Goal: Task Accomplishment & Management: Use online tool/utility

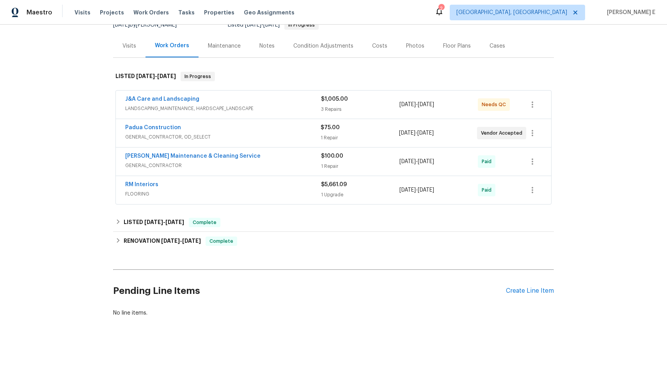
scroll to position [90, 0]
click at [507, 287] on div "Create Line Item" at bounding box center [530, 290] width 48 height 7
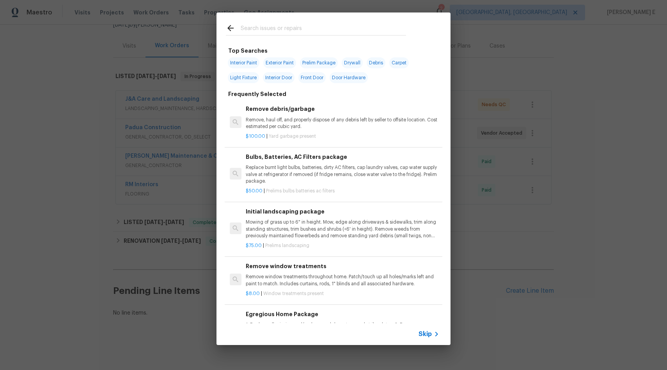
click at [428, 333] on span "Skip" at bounding box center [424, 334] width 13 height 8
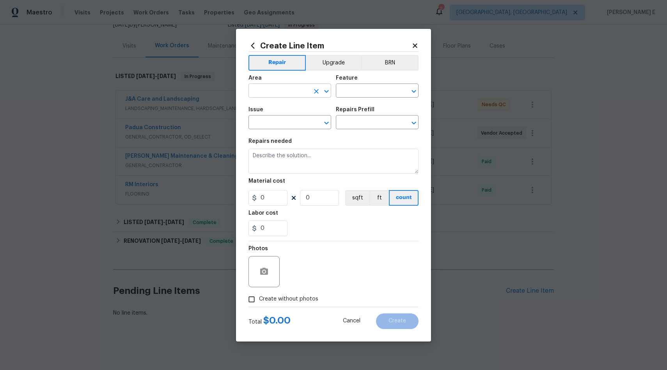
click at [305, 90] on input "text" at bounding box center [278, 91] width 61 height 12
click at [295, 113] on li "Exterior Addition" at bounding box center [289, 108] width 83 height 13
type input "Exterior Addition"
click at [350, 96] on input "text" at bounding box center [366, 91] width 61 height 12
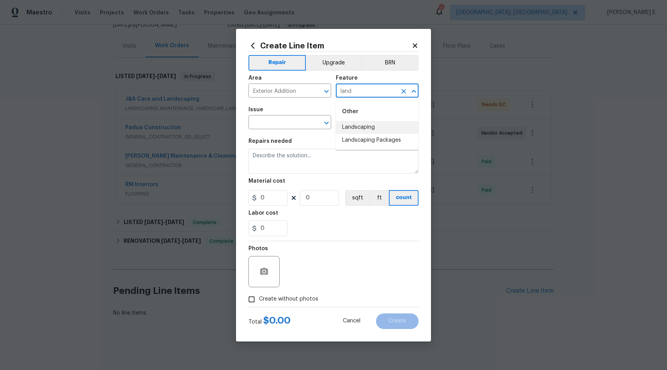
click at [355, 127] on li "Landscaping" at bounding box center [377, 127] width 83 height 13
type input "Landscaping"
click at [294, 119] on input "text" at bounding box center [278, 123] width 61 height 12
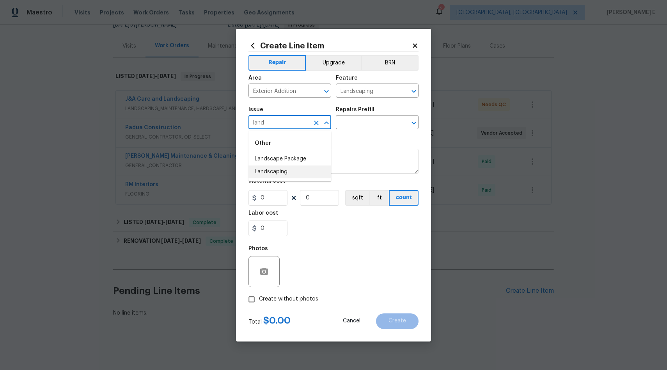
click at [288, 166] on li "Landscaping" at bounding box center [289, 171] width 83 height 13
type input "Landscaping"
click at [357, 119] on input "text" at bounding box center [366, 123] width 61 height 12
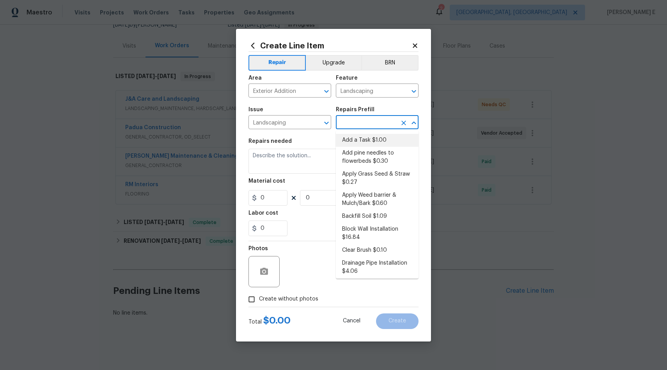
click at [366, 138] on li "Add a Task $1.00" at bounding box center [377, 140] width 83 height 13
type input "Add a Task $1.00"
type textarea "HPM to detail"
type input "1"
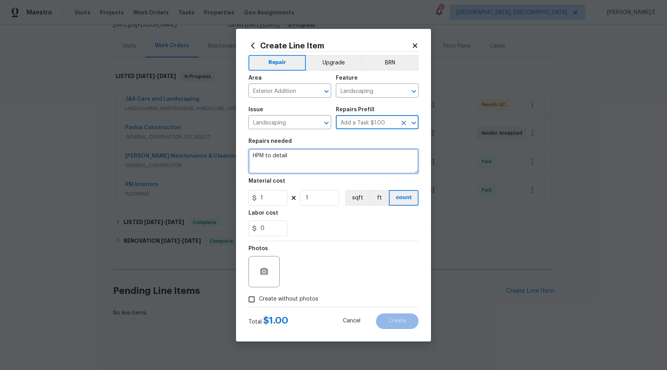
click at [342, 163] on textarea "HPM to detail" at bounding box center [333, 161] width 170 height 25
paste textarea "Please trim and reshape the shrubs , Bare Spots"
click at [400, 155] on textarea "HOA Violation- We have receievd HOA Violation to Please trim and reshape the sh…" at bounding box center [333, 161] width 170 height 25
click at [347, 162] on textarea "HOA Violation- We have receievd HOA Violation to trim and reshape the shrubs , …" at bounding box center [333, 161] width 170 height 25
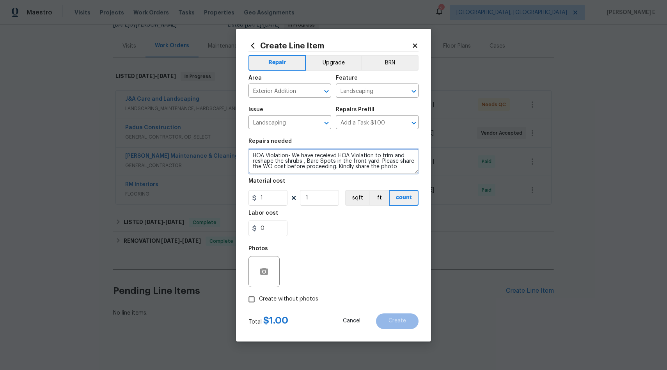
scroll to position [2, 0]
type textarea "HOA Violation- We have received HOA Violation to trim and reshape the shrubs , …"
click at [284, 197] on input "1" at bounding box center [267, 198] width 39 height 16
type input "75"
click at [253, 299] on input "Create without photos" at bounding box center [251, 299] width 15 height 15
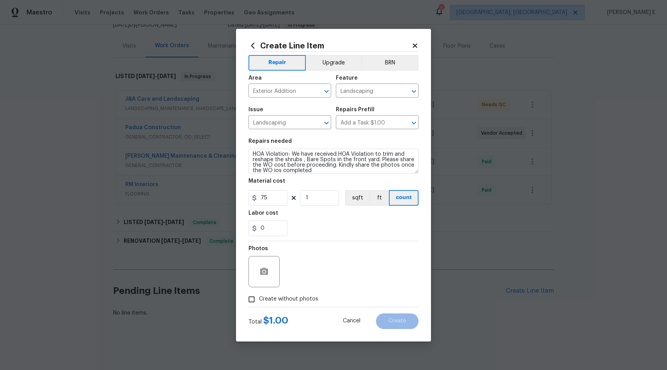
checkbox input "true"
click at [388, 273] on textarea at bounding box center [352, 271] width 133 height 31
click at [404, 320] on span "Create" at bounding box center [397, 321] width 18 height 6
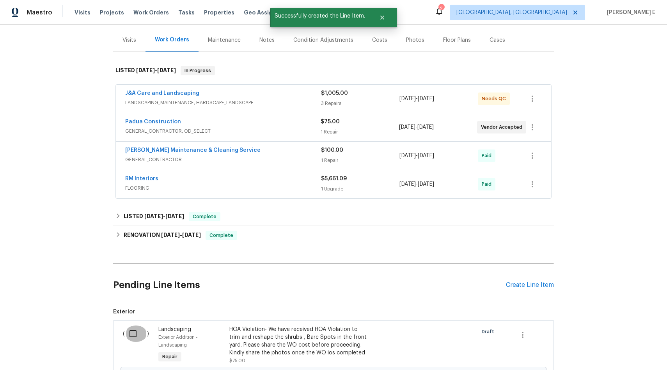
click at [131, 333] on input "checkbox" at bounding box center [136, 333] width 22 height 16
checkbox input "true"
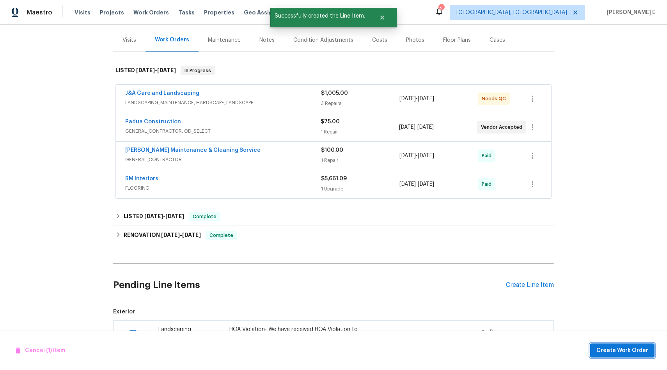
click at [623, 350] on span "Create Work Order" at bounding box center [622, 350] width 52 height 10
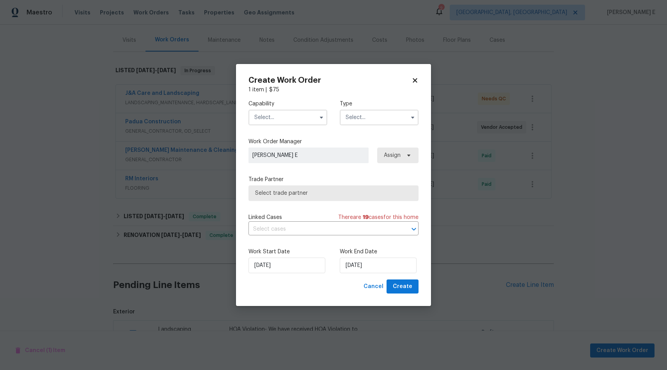
click at [285, 119] on input "text" at bounding box center [287, 118] width 79 height 16
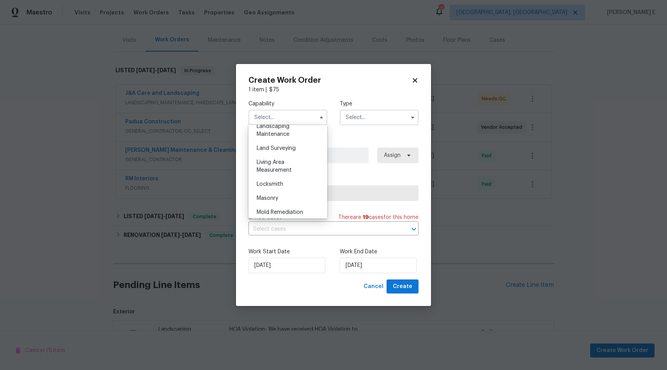
scroll to position [529, 0]
click at [285, 128] on span "Landscaping Maintenance" at bounding box center [272, 121] width 33 height 13
type input "Landscaping Maintenance"
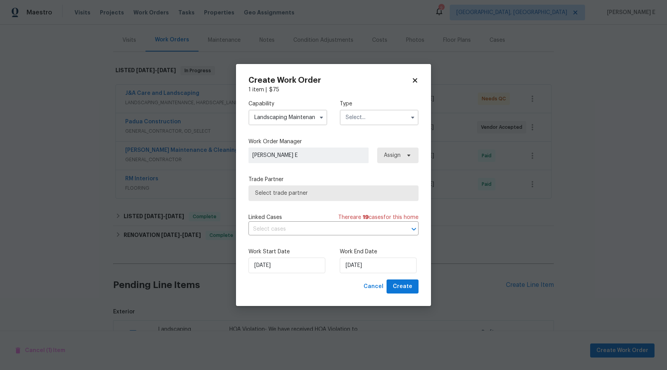
click at [358, 116] on input "text" at bounding box center [379, 118] width 79 height 16
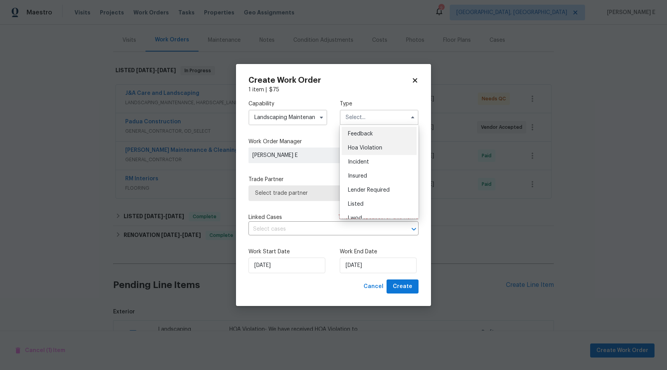
click at [375, 147] on span "Hoa Violation" at bounding box center [365, 147] width 34 height 5
type input "Hoa Violation"
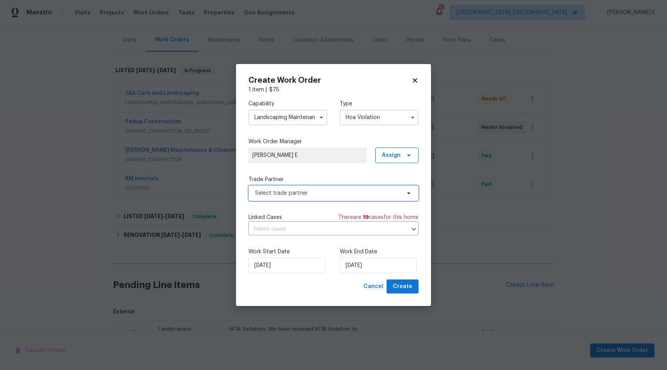
click at [315, 191] on span "Select trade partner" at bounding box center [327, 193] width 145 height 8
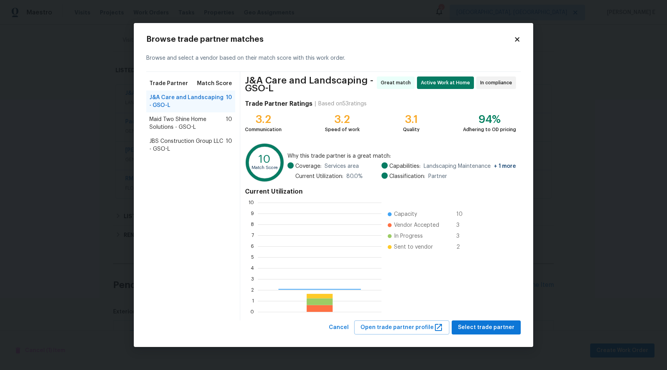
scroll to position [103, 118]
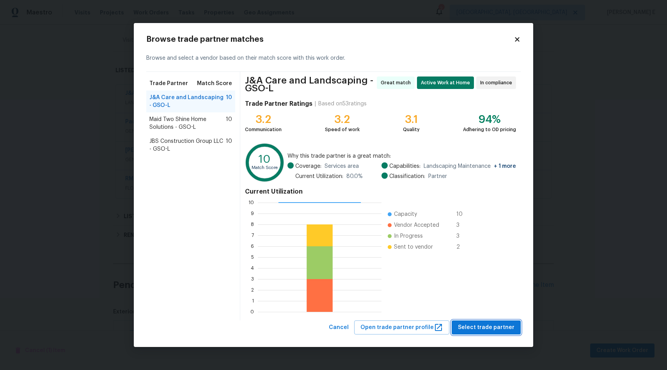
click at [477, 329] on span "Select trade partner" at bounding box center [486, 327] width 57 height 10
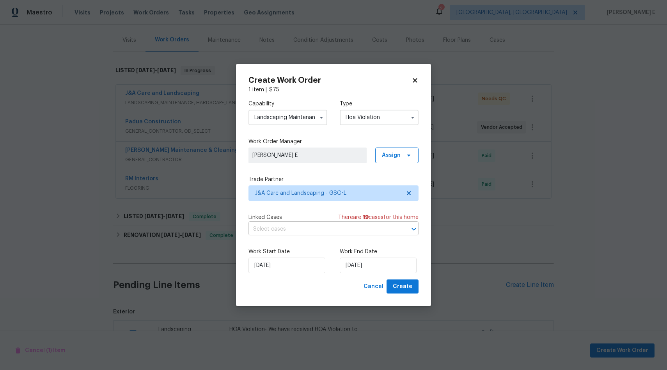
click at [352, 228] on input "text" at bounding box center [322, 229] width 148 height 12
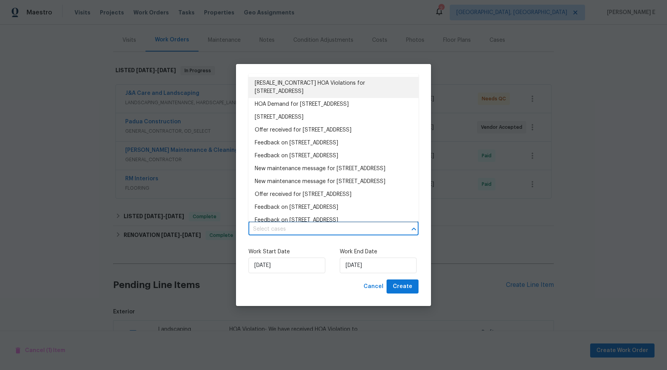
click at [274, 86] on li "[RESALE_IN_CONTRACT] HOA Violations for 400 Lauryn Waverly Way, Greensboro, NC …" at bounding box center [333, 87] width 170 height 21
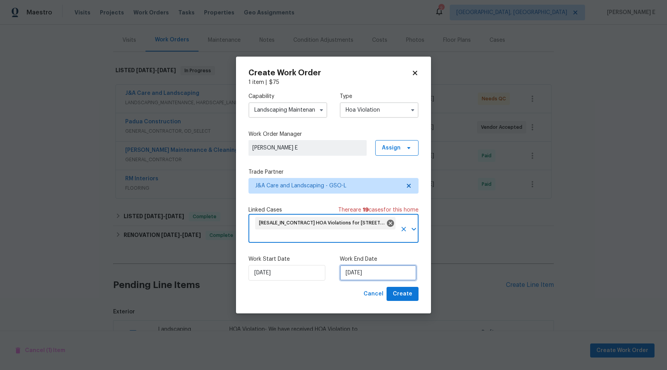
click at [362, 273] on input "30/09/2025" at bounding box center [378, 273] width 77 height 16
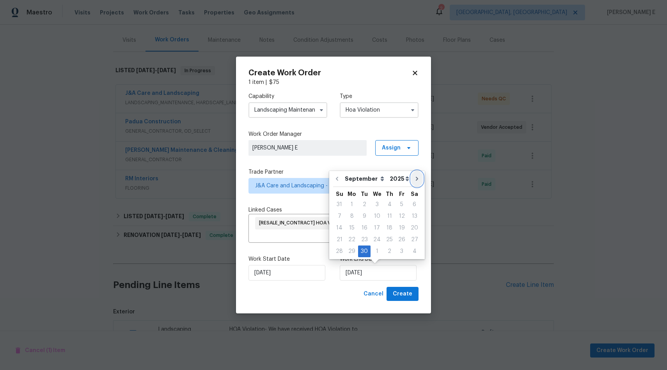
click at [414, 176] on icon "Go to next month" at bounding box center [417, 178] width 6 height 6
type input "30/10/2025"
select select "9"
click at [388, 205] on div "2" at bounding box center [389, 204] width 12 height 11
type input "02/10/2025"
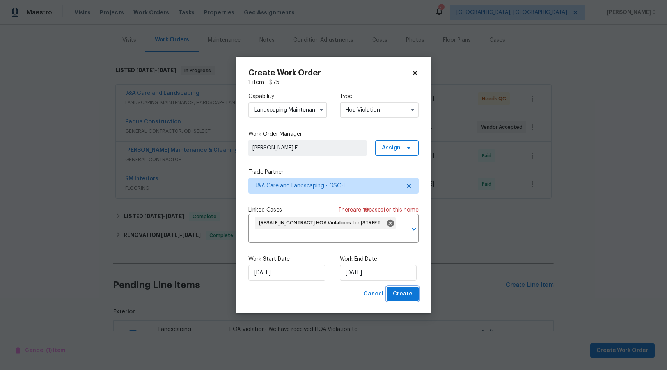
click at [408, 297] on span "Create" at bounding box center [402, 294] width 19 height 10
checkbox input "false"
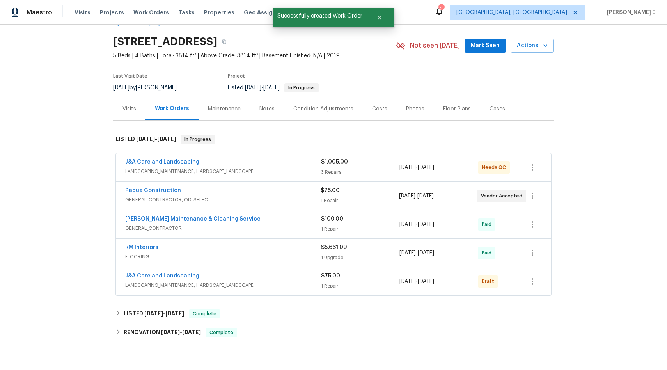
scroll to position [23, 0]
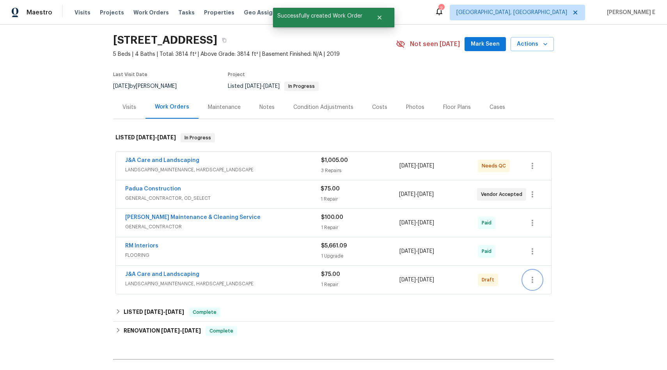
click at [532, 283] on icon "button" at bounding box center [531, 279] width 9 height 9
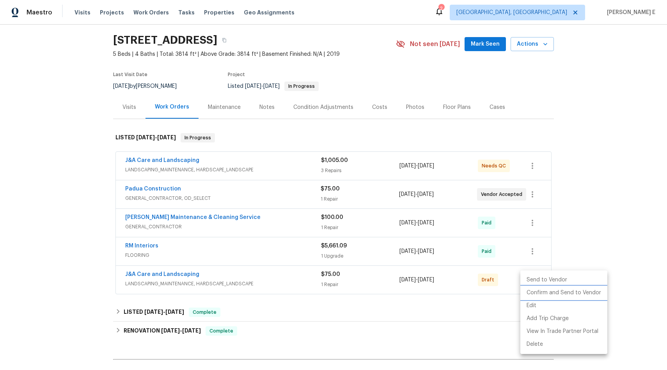
click at [535, 297] on li "Confirm and Send to Vendor" at bounding box center [563, 292] width 87 height 13
click at [590, 164] on div at bounding box center [333, 185] width 667 height 370
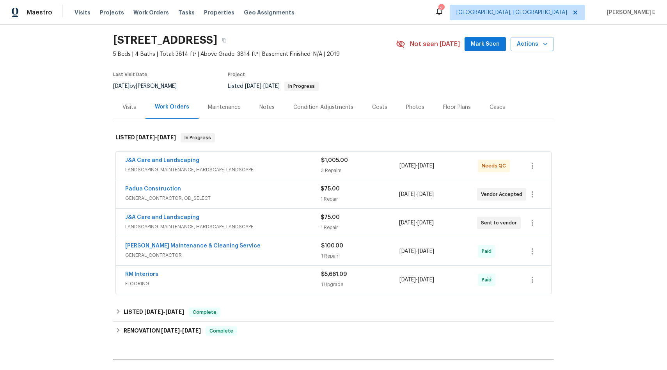
click at [590, 164] on div "Edit Add Trip Charge View In Trade Partner Portal Delete" at bounding box center [333, 185] width 667 height 370
click at [590, 164] on div "Back to all projects 400 Lauryn Waverly Way, Greensboro, NC 27455 5 Beds | 4 Ba…" at bounding box center [333, 197] width 667 height 345
drag, startPoint x: 197, startPoint y: 218, endPoint x: 126, endPoint y: 213, distance: 71.5
click at [126, 213] on div "J&A Care and Landscaping LANDSCAPING_MAINTENANCE, HARDSCAPE_LANDSCAPE $75.00 1 …" at bounding box center [333, 223] width 435 height 28
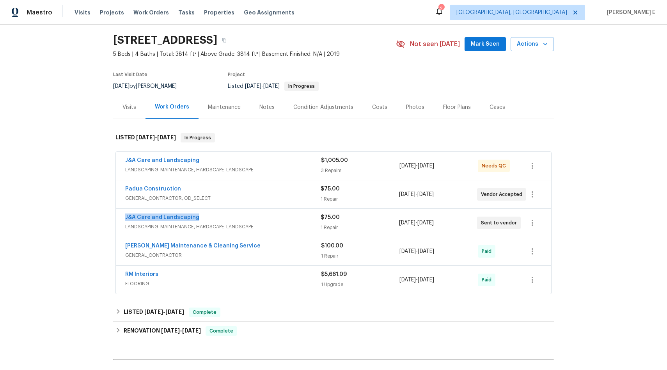
copy link "J&A Care and Landscaping"
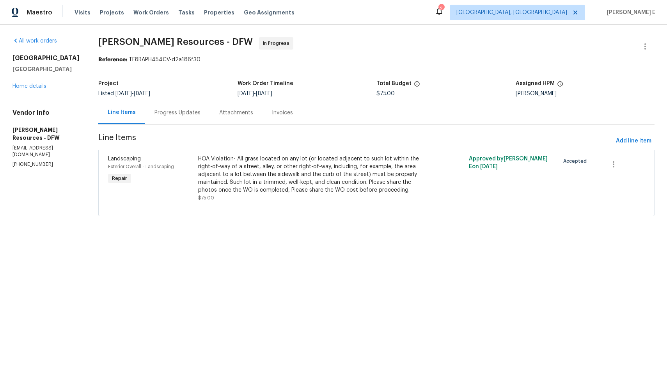
click at [183, 111] on div "Progress Updates" at bounding box center [177, 113] width 46 height 8
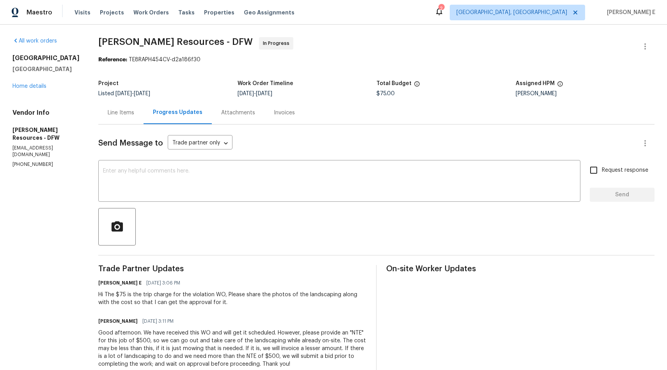
click at [131, 117] on div "Line Items" at bounding box center [120, 112] width 45 height 23
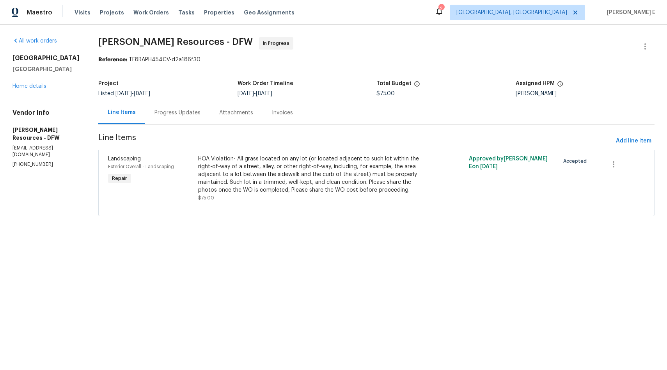
click at [306, 194] on div "HOA Violation- All grass located on any lot (or located adjacent to such lot wi…" at bounding box center [308, 174] width 221 height 39
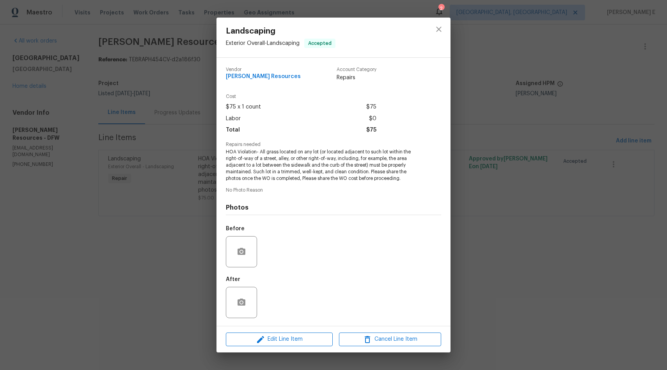
click at [179, 264] on div "Landscaping Exterior Overall - Landscaping Accepted Vendor [PERSON_NAME] Resour…" at bounding box center [333, 185] width 667 height 370
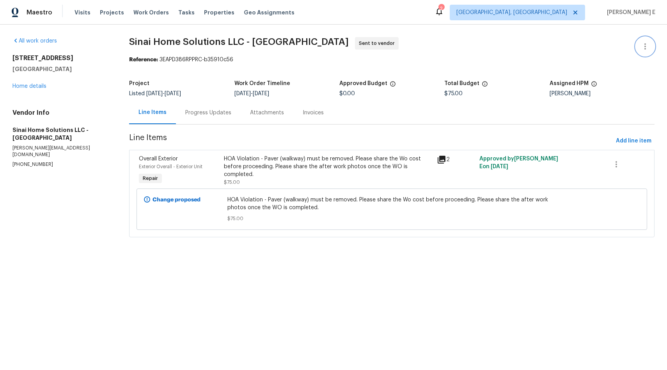
click at [640, 49] on icon "button" at bounding box center [644, 46] width 9 height 9
click at [616, 85] on li "Delete" at bounding box center [619, 85] width 84 height 13
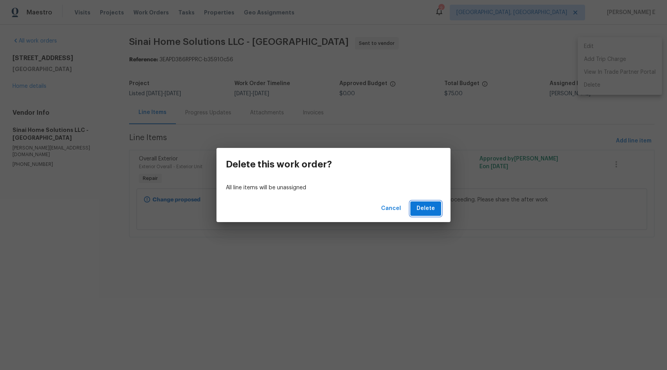
click at [418, 213] on span "Delete" at bounding box center [425, 208] width 18 height 10
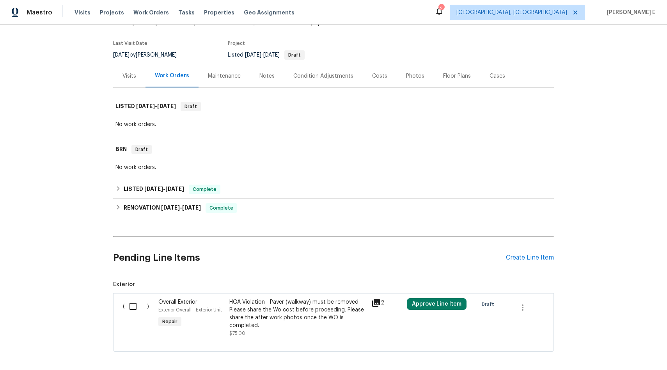
scroll to position [94, 0]
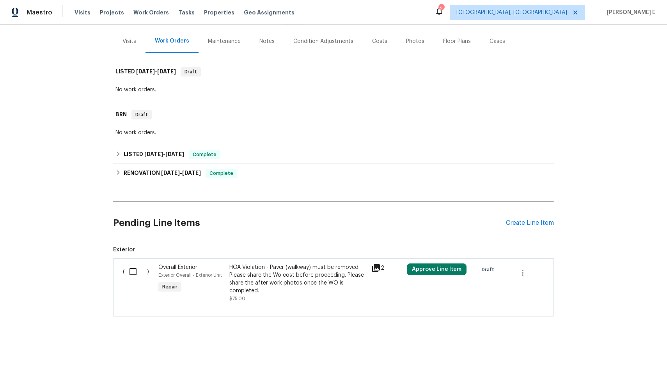
click at [130, 265] on input "checkbox" at bounding box center [136, 271] width 22 height 16
checkbox input "true"
click at [610, 345] on span "Create Work Order" at bounding box center [622, 350] width 52 height 10
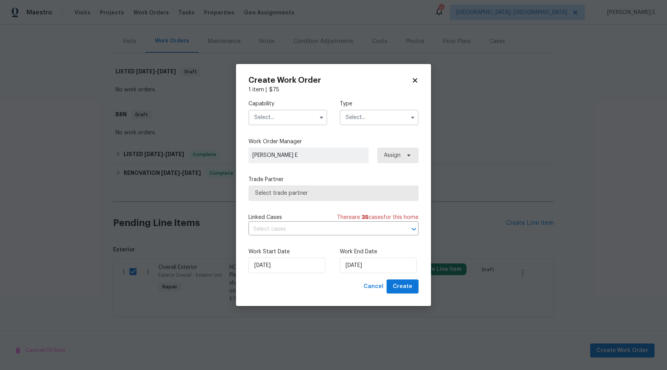
click at [281, 114] on input "text" at bounding box center [287, 118] width 79 height 16
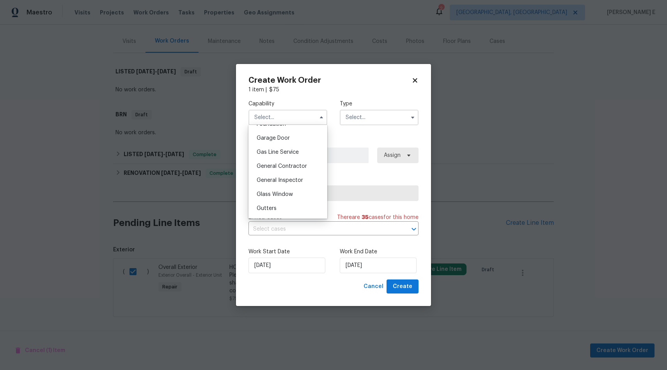
scroll to position [325, 0]
click at [273, 189] on div "General Contractor" at bounding box center [287, 182] width 75 height 14
type input "General Contractor"
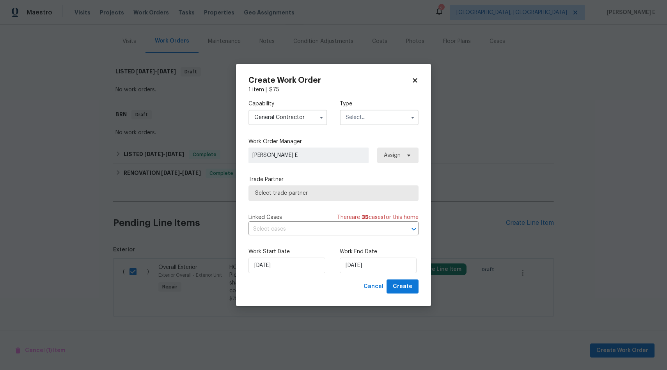
click at [379, 117] on input "text" at bounding box center [379, 118] width 79 height 16
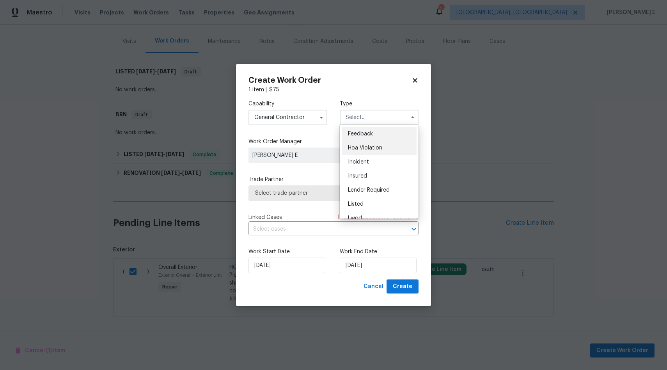
click at [375, 150] on div "Hoa Violation" at bounding box center [378, 148] width 75 height 14
type input "Hoa Violation"
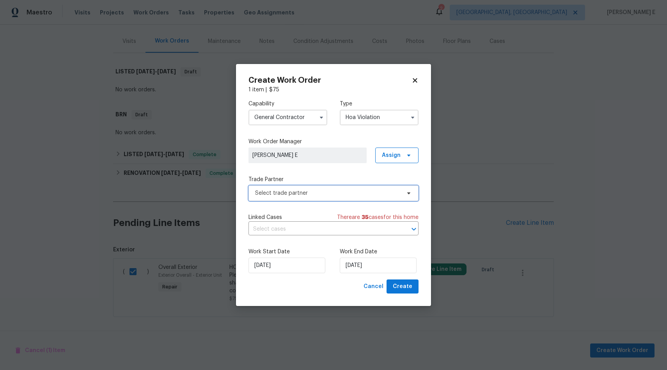
click at [334, 190] on span "Select trade partner" at bounding box center [327, 193] width 145 height 8
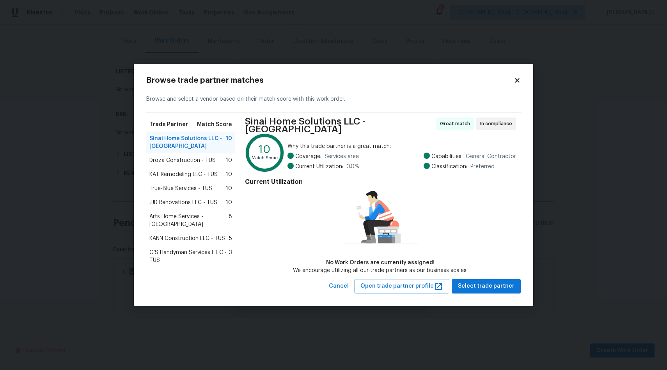
click at [212, 159] on span "Droza Construction - TUS" at bounding box center [182, 160] width 66 height 8
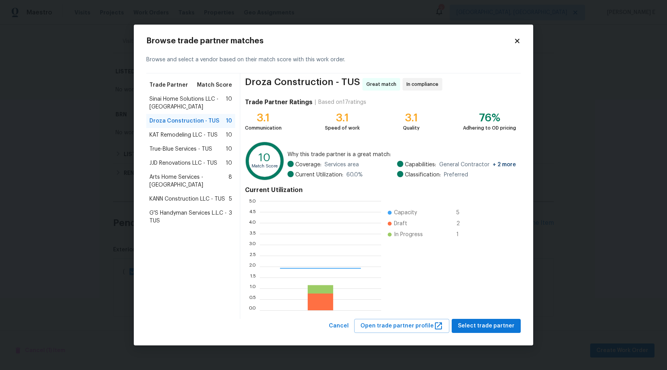
scroll to position [103, 115]
click at [182, 135] on span "KAT Remodeling LLC - TUS" at bounding box center [183, 135] width 68 height 8
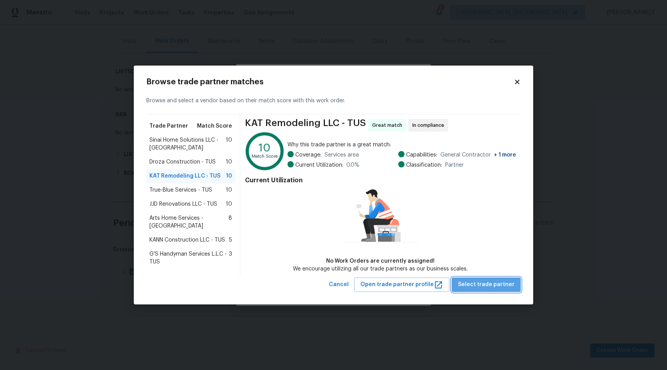
click at [491, 281] on span "Select trade partner" at bounding box center [486, 284] width 57 height 10
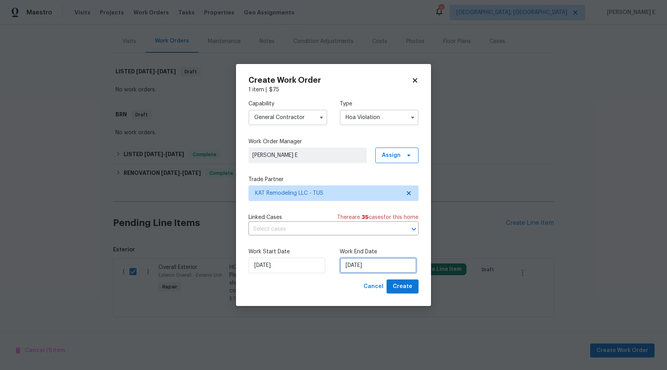
click at [385, 268] on input "30/09/2025" at bounding box center [378, 265] width 77 height 16
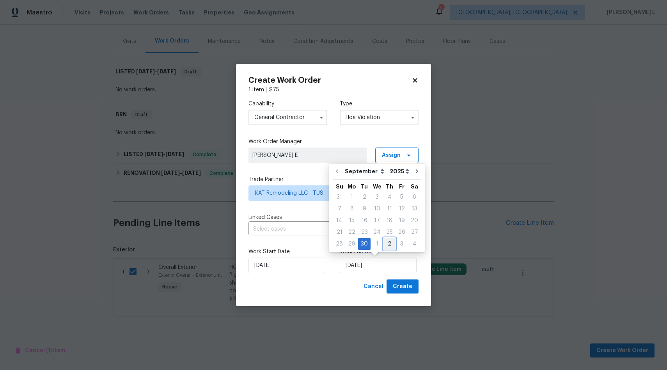
click at [388, 241] on div "2" at bounding box center [389, 243] width 12 height 11
type input "02/10/2025"
select select "9"
click at [407, 287] on span "Create" at bounding box center [402, 286] width 19 height 10
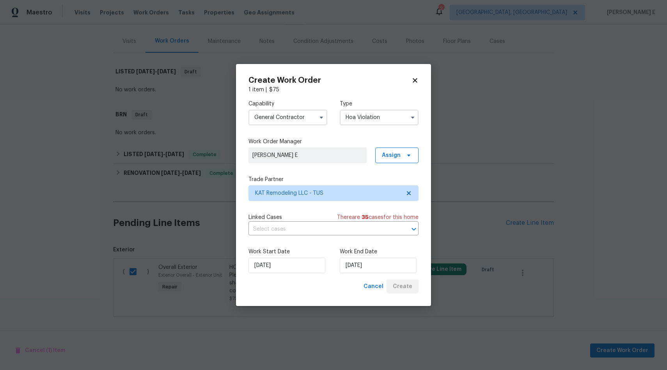
checkbox input "false"
click at [585, 196] on div "Back to all projects 431 S La Canada Dr Unit A, Green Valley, AZ 85614 2 Beds |…" at bounding box center [333, 197] width 667 height 345
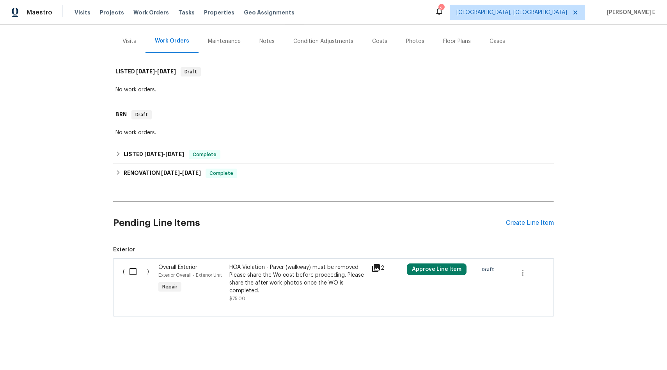
click at [585, 196] on div "Back to all projects 431 S La Canada Dr Unit A, Green Valley, AZ 85614 2 Beds |…" at bounding box center [333, 197] width 667 height 345
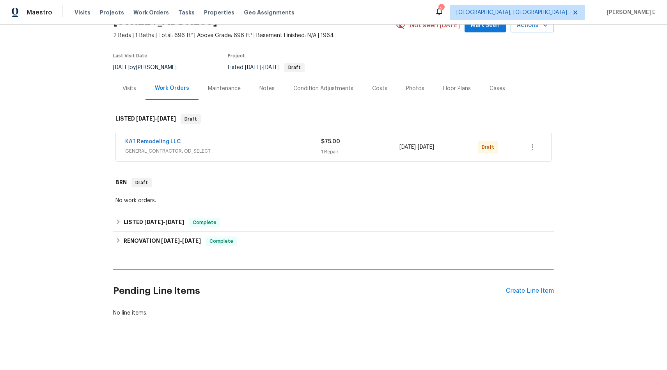
scroll to position [47, 0]
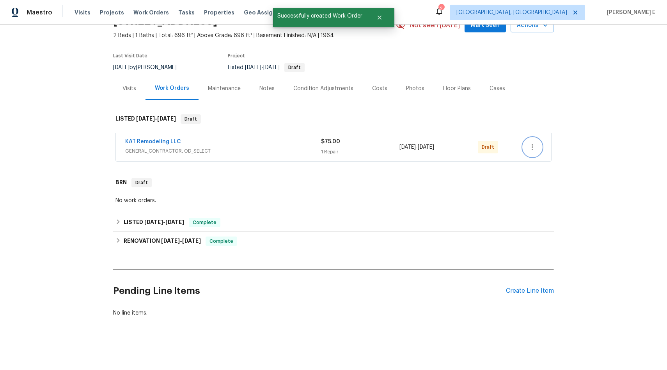
click at [530, 142] on icon "button" at bounding box center [531, 146] width 9 height 9
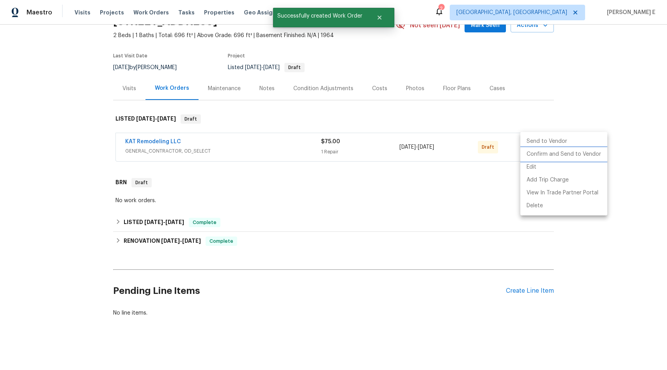
click at [541, 158] on li "Confirm and Send to Vendor" at bounding box center [563, 154] width 87 height 13
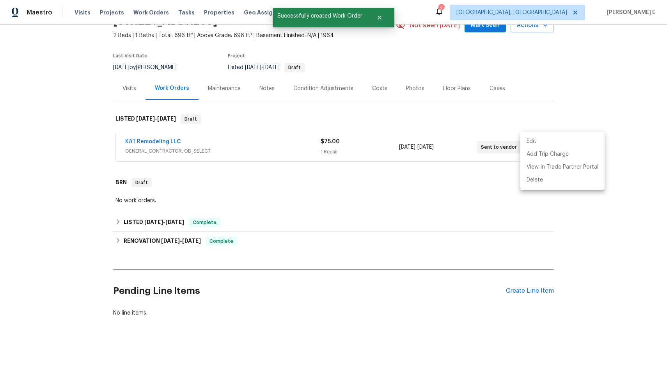
click at [607, 88] on div at bounding box center [333, 185] width 667 height 370
click at [607, 88] on div "Edit Add Trip Charge View In Trade Partner Portal Delete" at bounding box center [333, 185] width 667 height 370
click at [607, 88] on div "Back to all projects 431 S La Canada Dr Unit A, Green Valley, AZ 85614 2 Beds |…" at bounding box center [333, 197] width 667 height 345
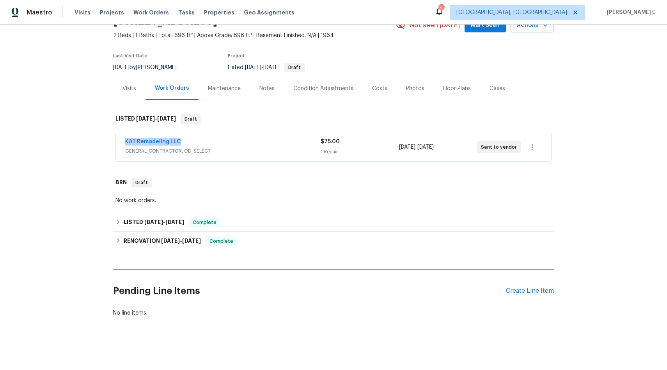
drag, startPoint x: 180, startPoint y: 135, endPoint x: 114, endPoint y: 138, distance: 66.3
click at [116, 138] on div "KAT Remodeling LLC GENERAL_CONTRACTOR, OD_SELECT $75.00 1 Repair 9/30/2025 - 10…" at bounding box center [333, 147] width 435 height 28
copy link "KAT Remodeling LLC"
